Goal: Navigation & Orientation: Find specific page/section

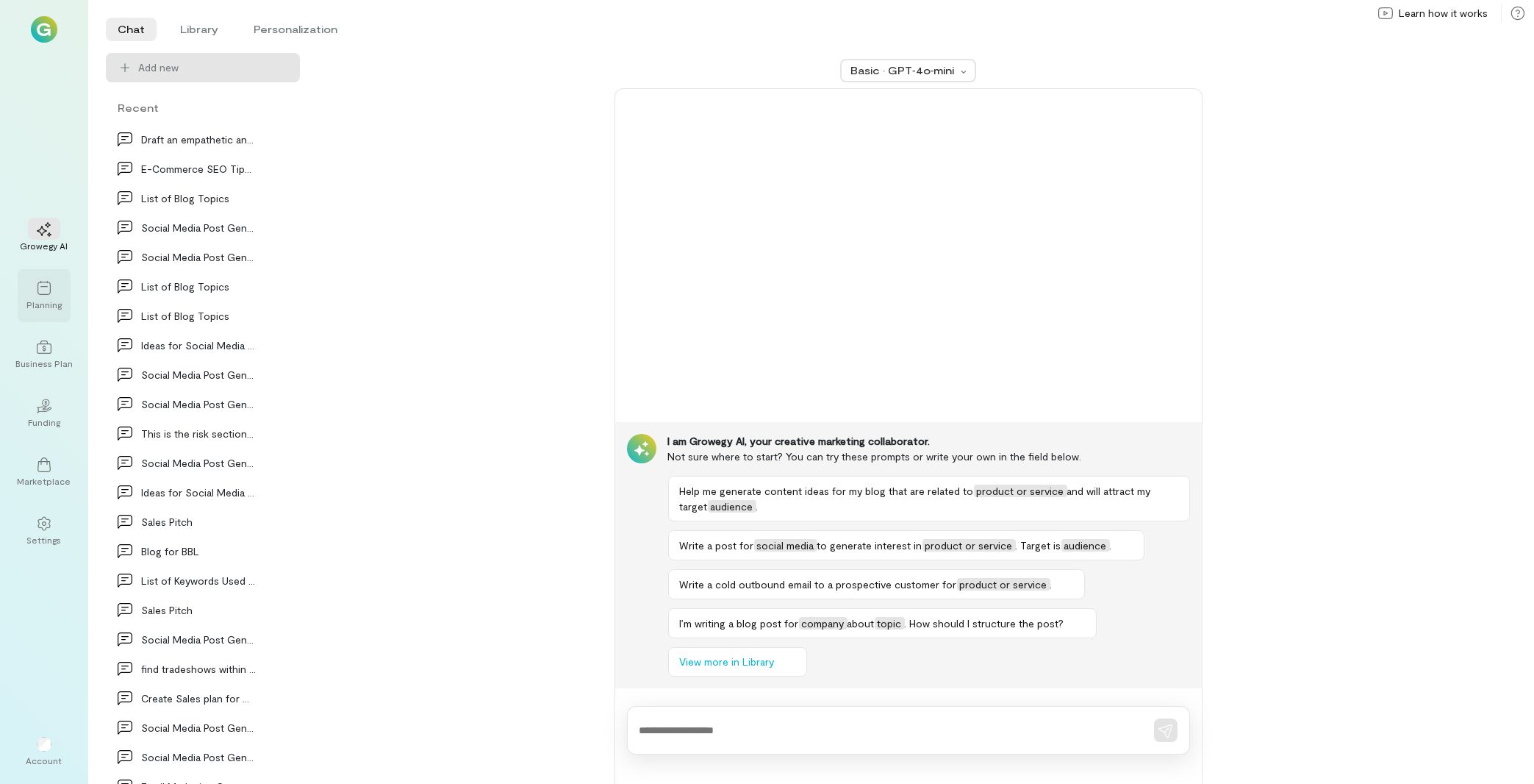
click at [52, 291] on div at bounding box center [44, 287] width 33 height 22
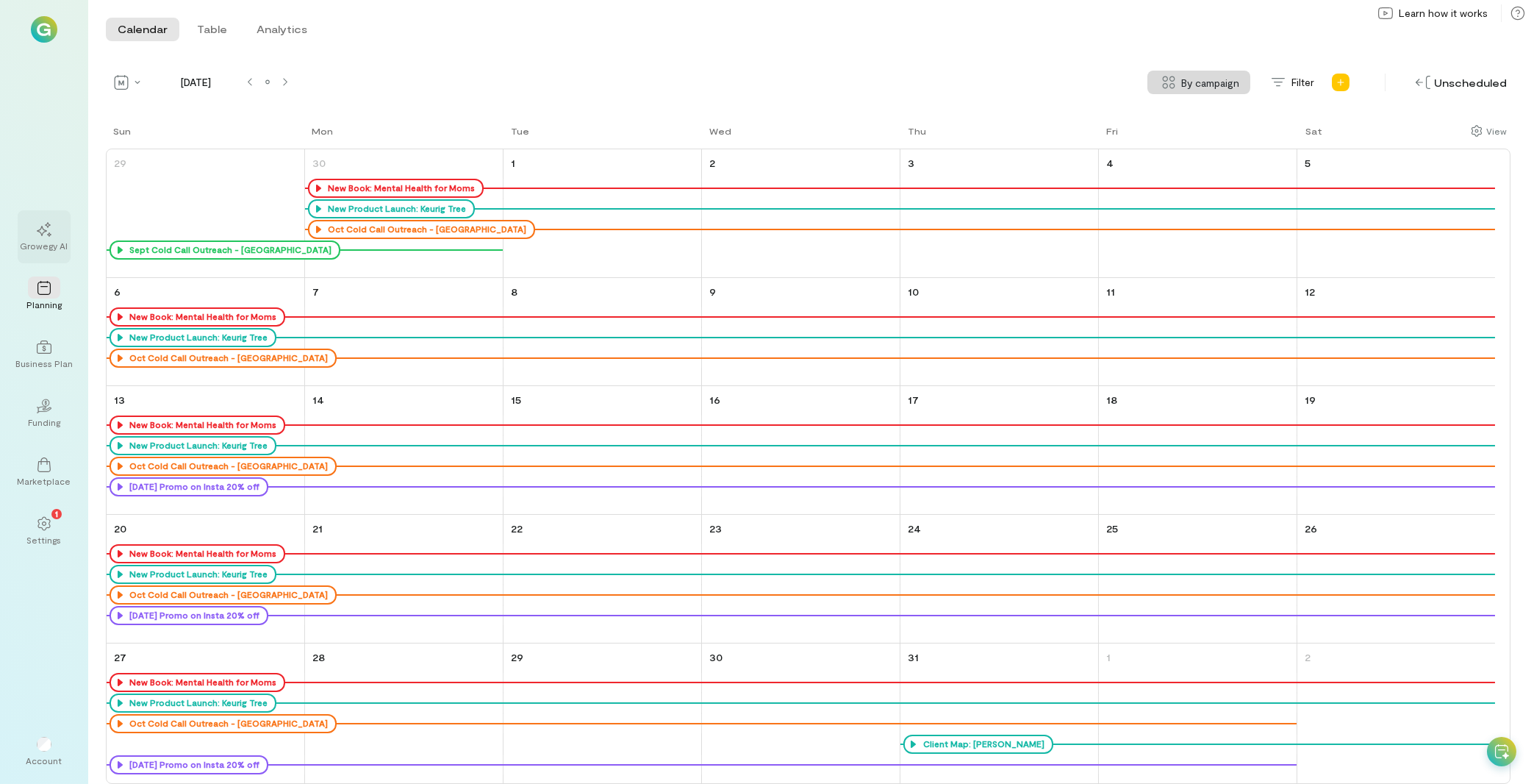
click at [41, 242] on div "Growegy AI" at bounding box center [44, 245] width 48 height 12
